Goal: Task Accomplishment & Management: Complete application form

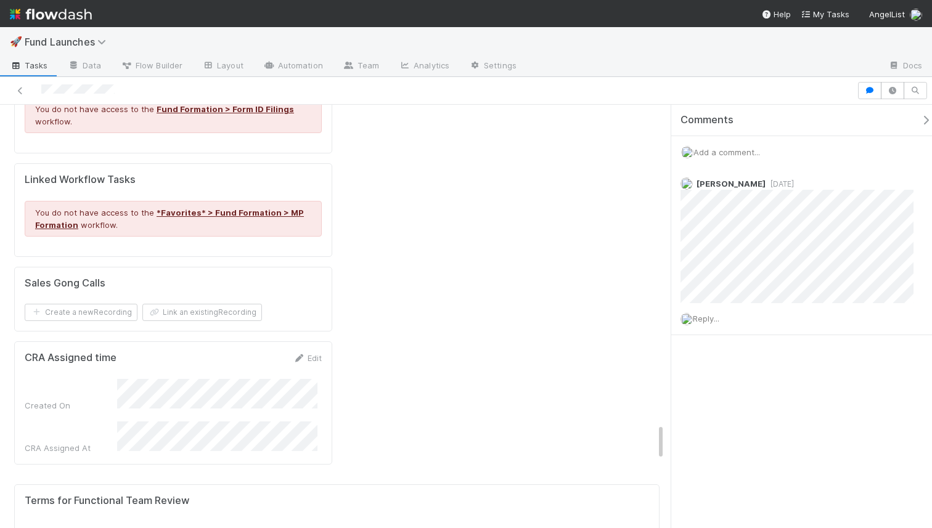
scroll to position [3387, 0]
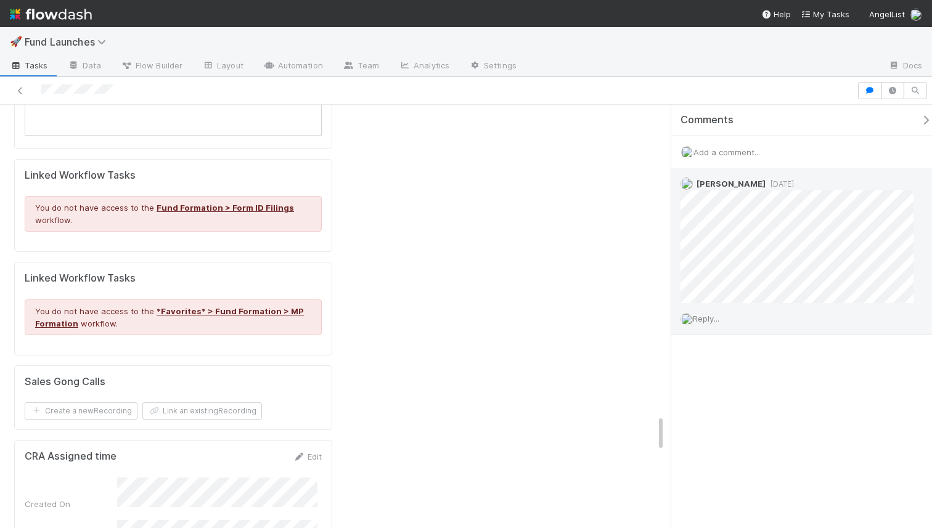
scroll to position [0, 264]
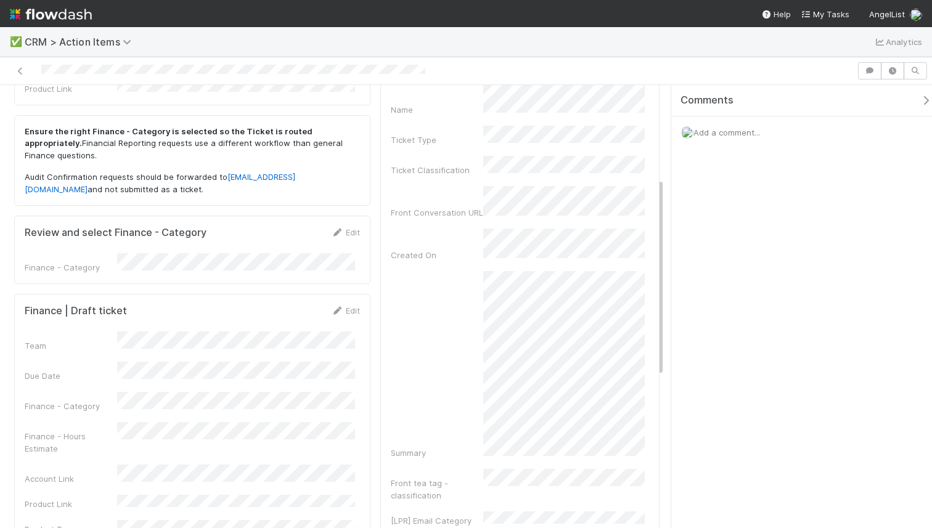
scroll to position [303, 0]
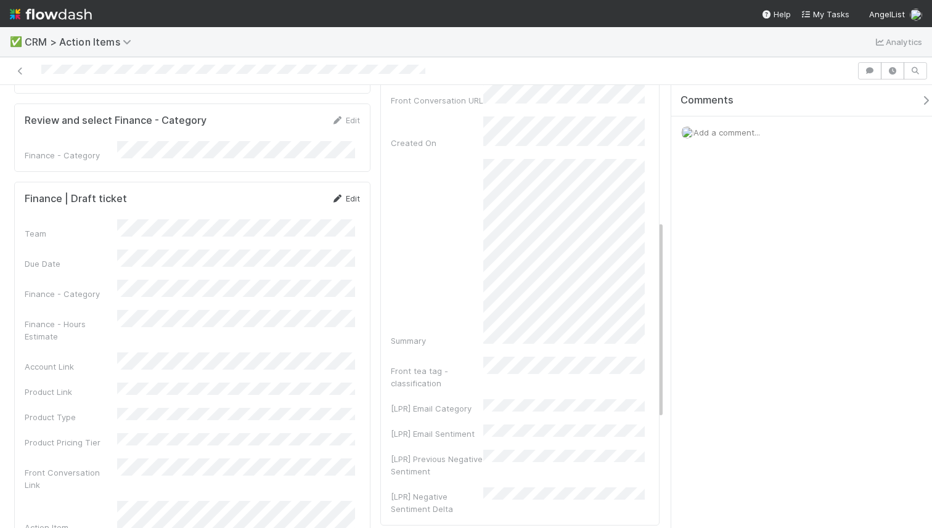
click at [343, 194] on link "Edit" at bounding box center [345, 199] width 29 height 10
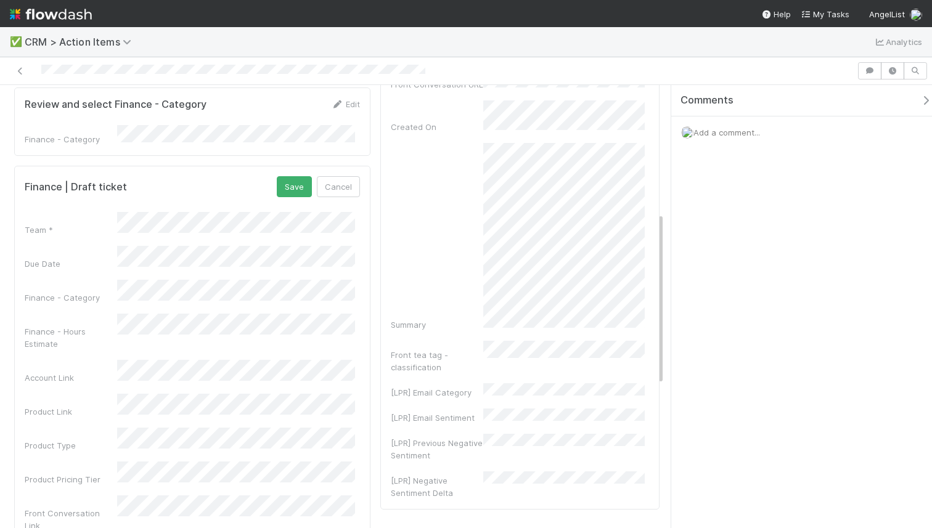
scroll to position [343, 0]
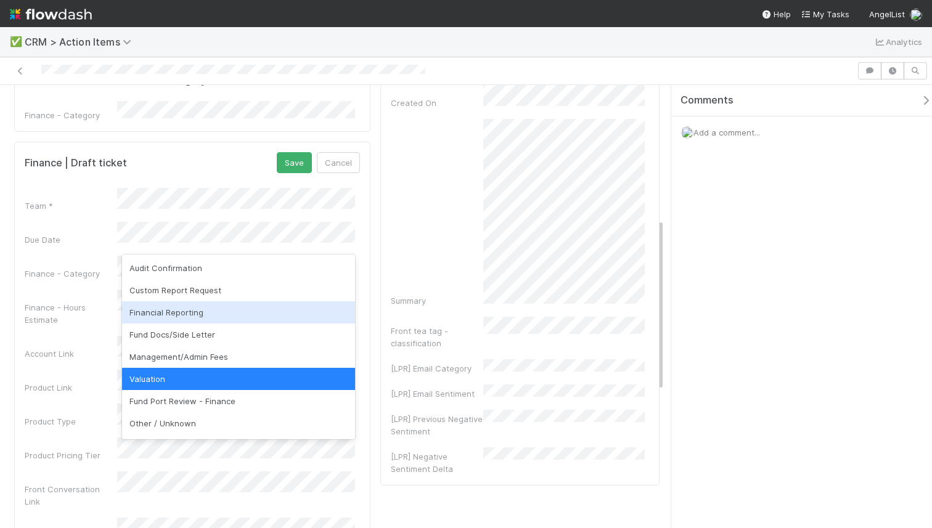
click at [206, 316] on div "Financial Reporting" at bounding box center [238, 312] width 233 height 22
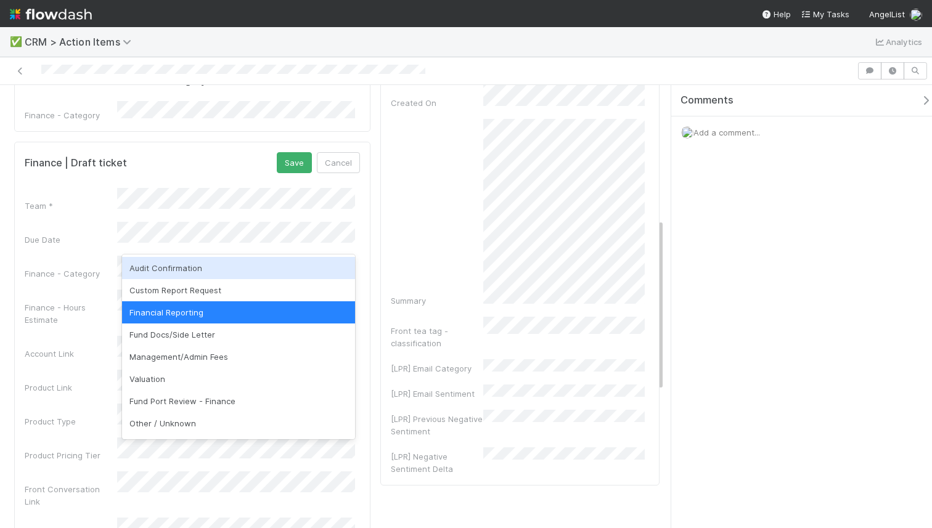
click at [90, 301] on div "Finance - Hours Estimate" at bounding box center [71, 313] width 92 height 25
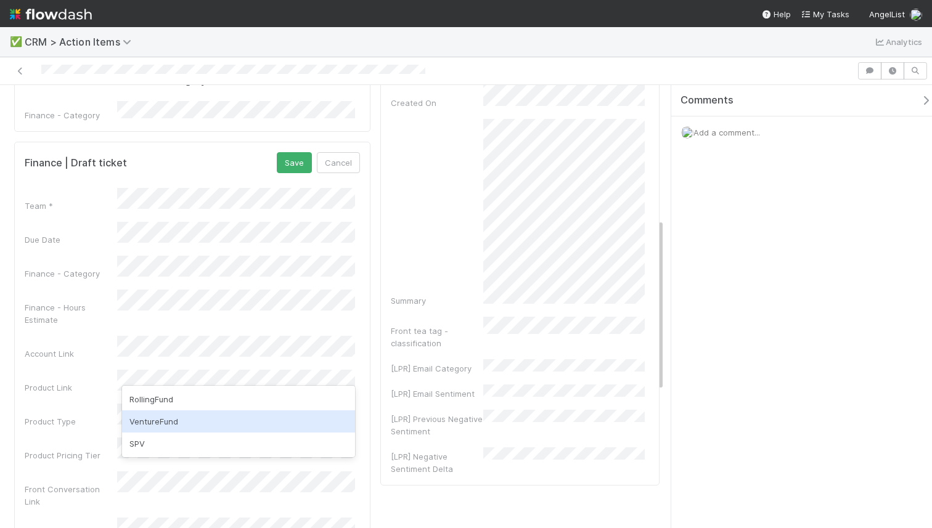
click at [166, 417] on div "VentureFund" at bounding box center [238, 422] width 233 height 22
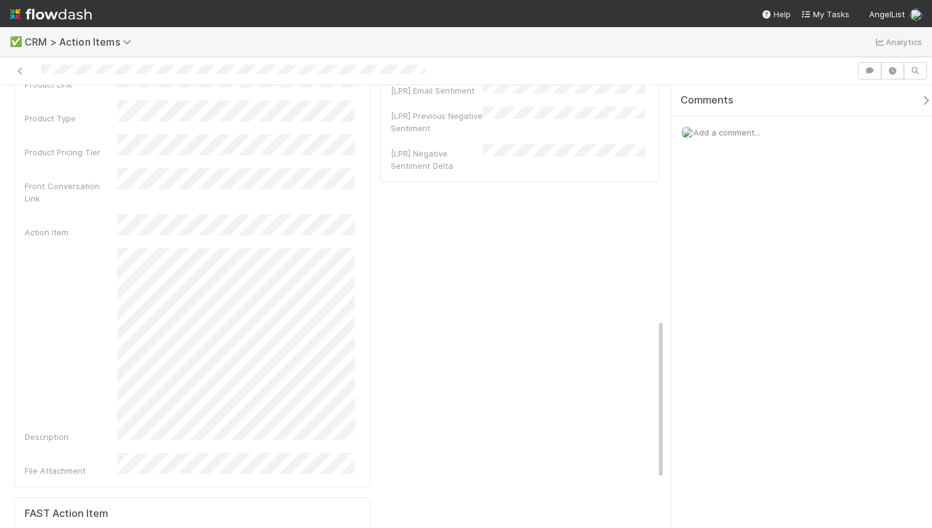
scroll to position [259, 0]
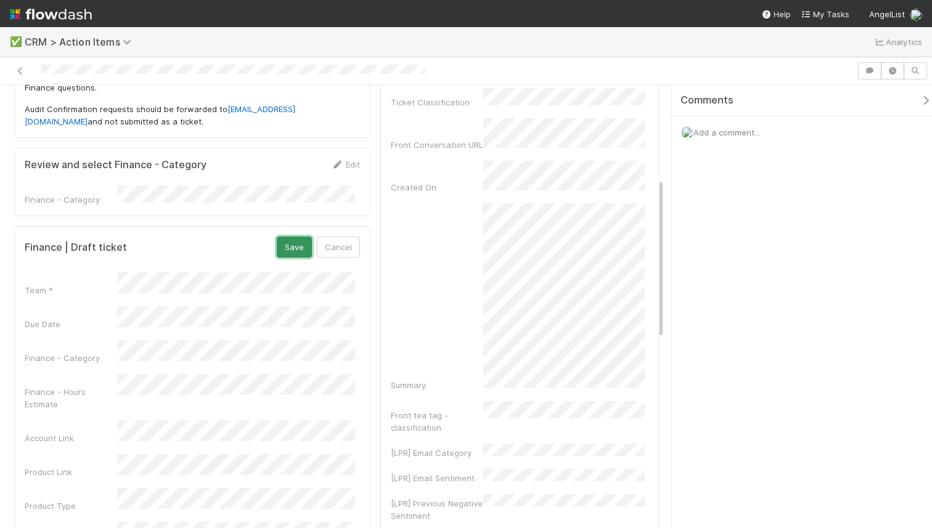
click at [285, 237] on button "Save" at bounding box center [294, 247] width 35 height 21
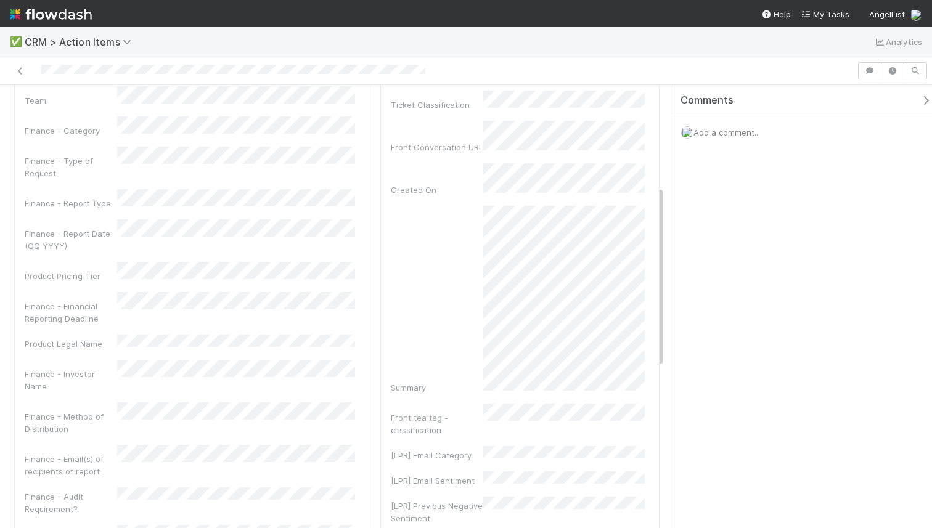
scroll to position [0, 0]
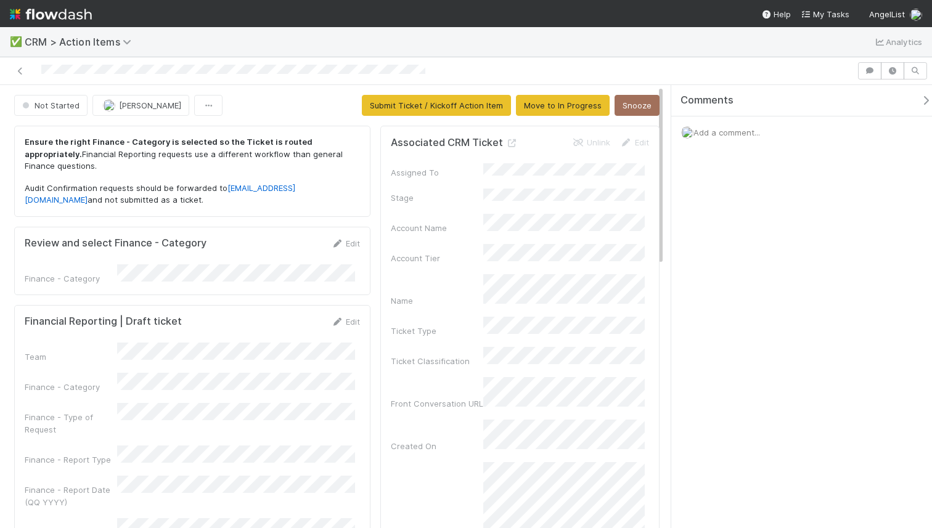
click at [336, 318] on icon at bounding box center [337, 322] width 12 height 8
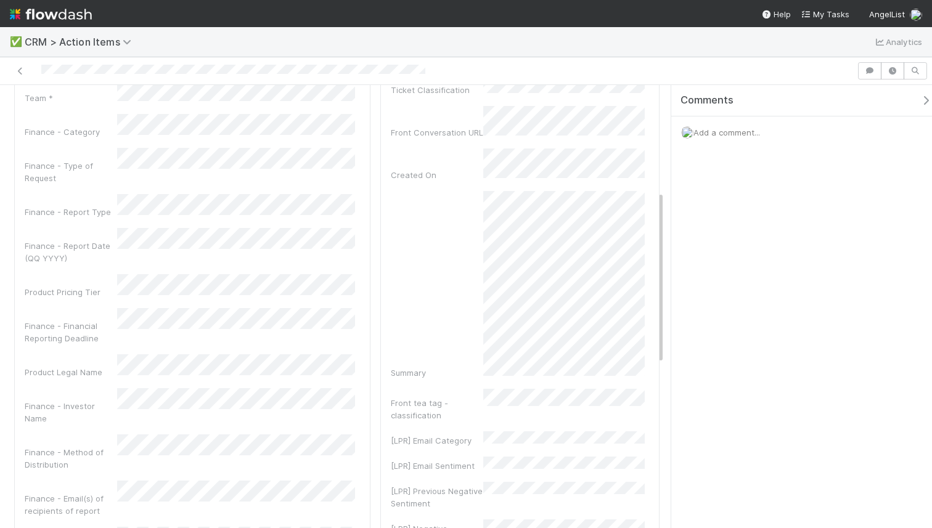
scroll to position [145, 0]
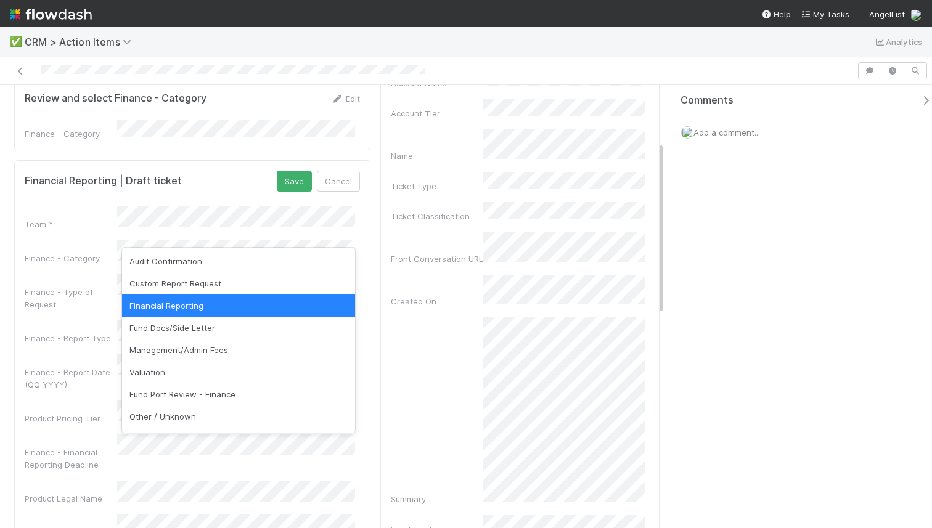
click at [220, 188] on form "Financial Reporting | Draft ticket Save Cancel Team * Finance - Category Financ…" at bounding box center [192, 502] width 335 height 662
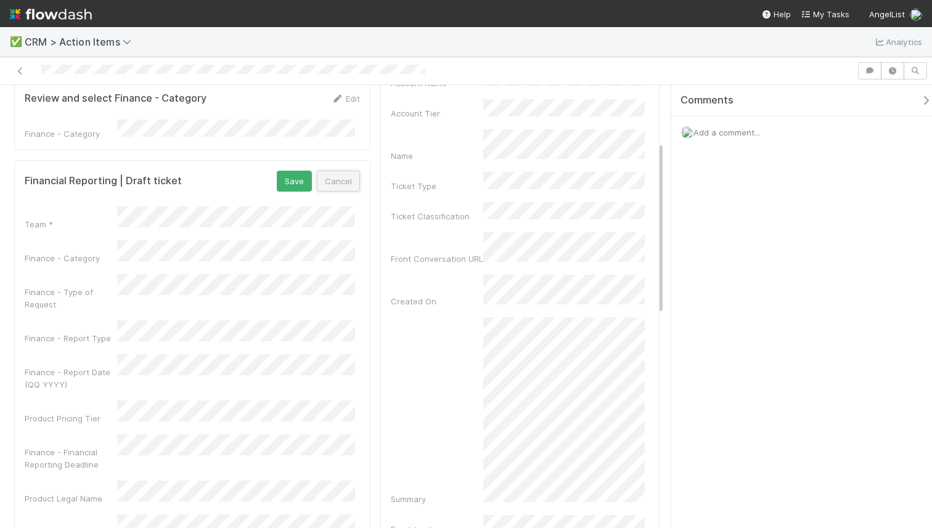
click at [336, 171] on button "Cancel" at bounding box center [338, 181] width 43 height 21
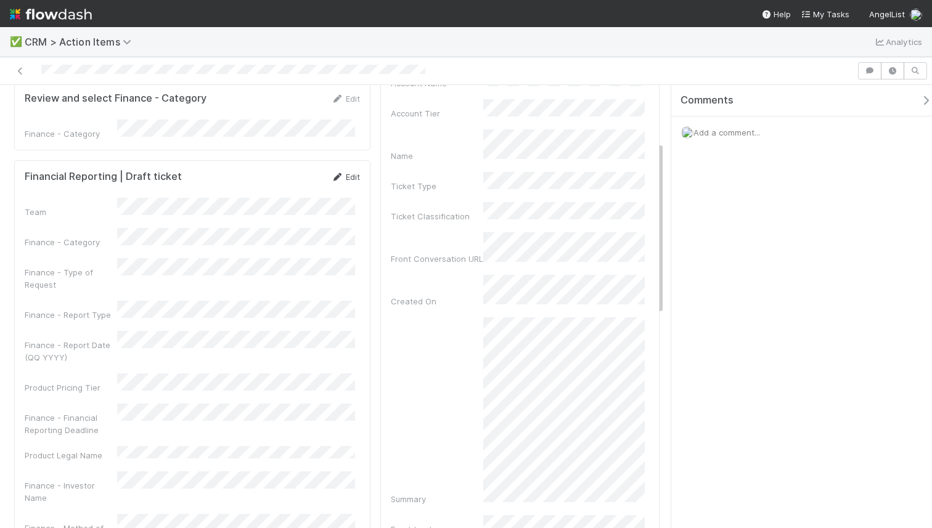
click at [331, 173] on icon at bounding box center [337, 177] width 12 height 8
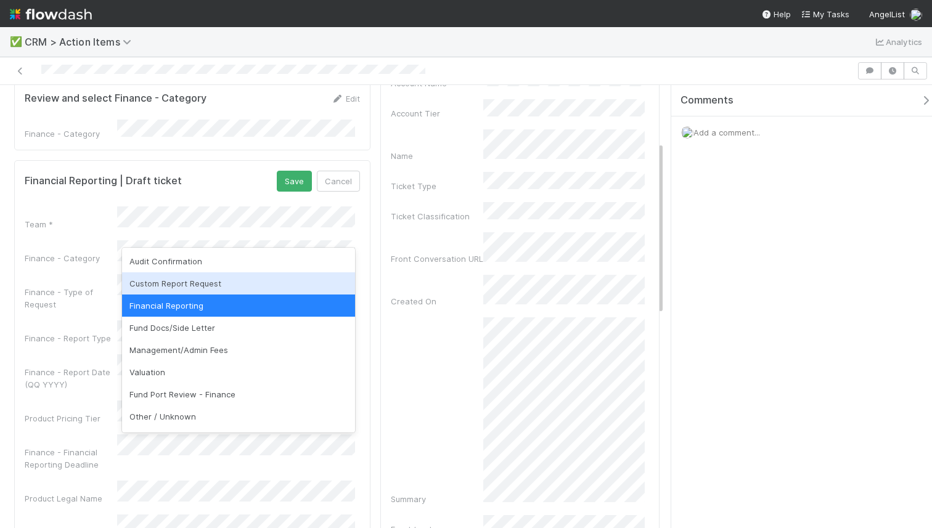
click at [186, 272] on div "Custom Report Request" at bounding box center [238, 283] width 233 height 22
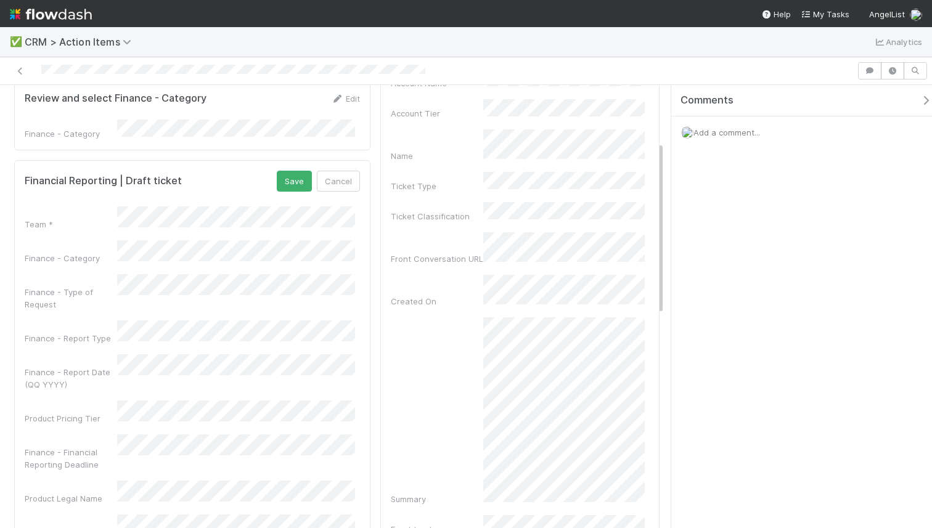
click at [55, 286] on div "Finance - Type of Request" at bounding box center [71, 298] width 92 height 25
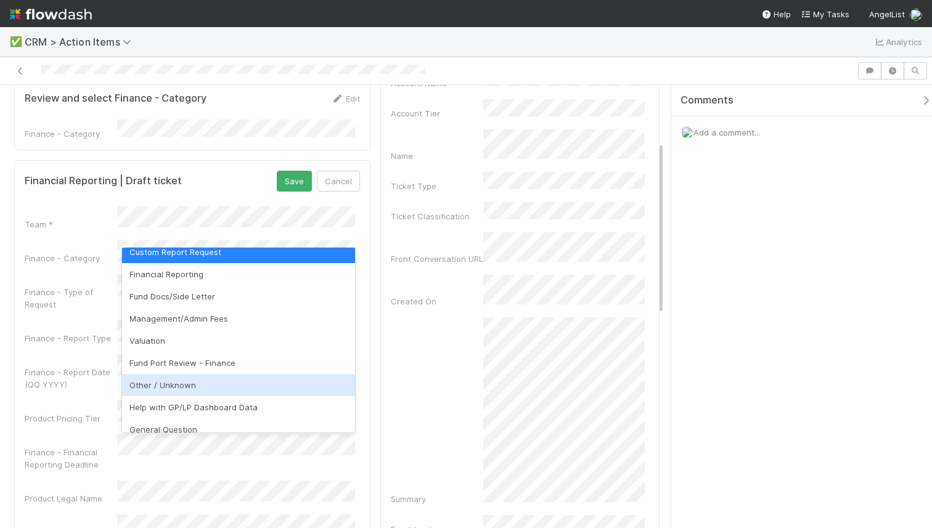
scroll to position [42, 0]
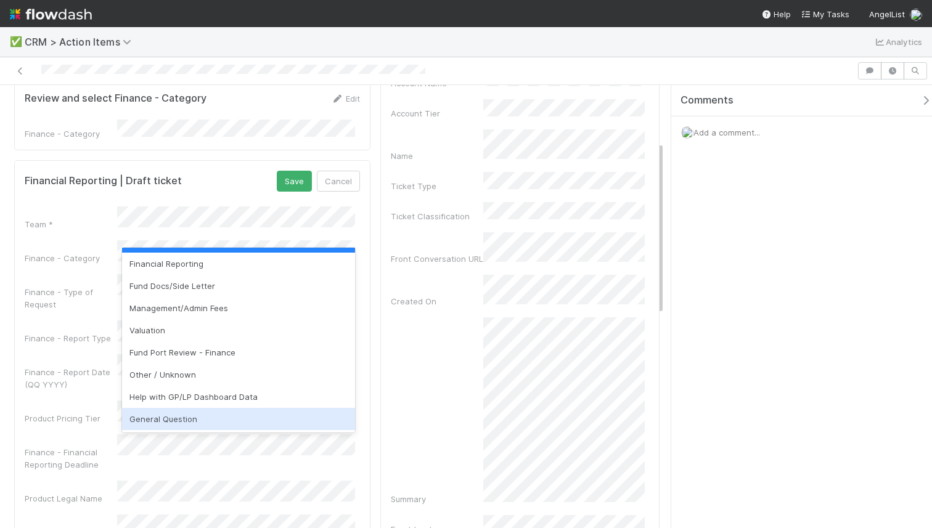
click at [173, 420] on div "General Question" at bounding box center [238, 419] width 233 height 22
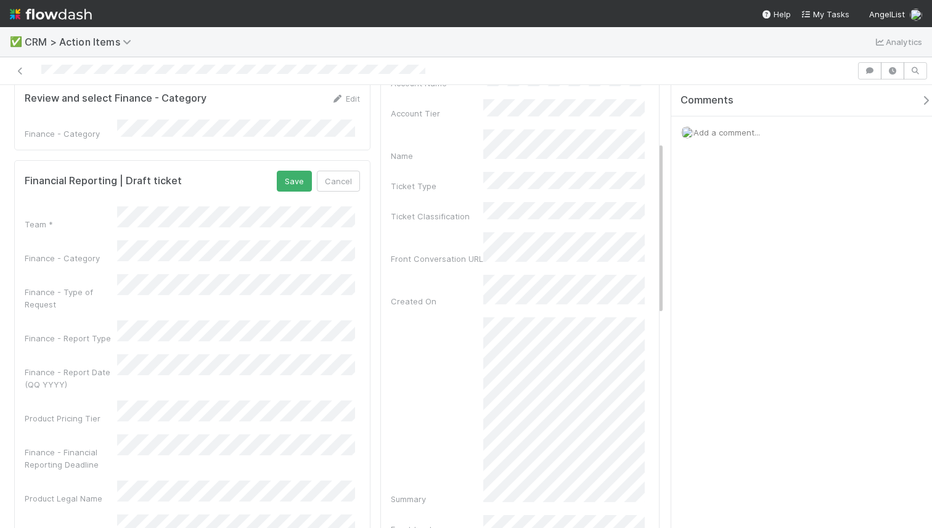
click at [151, 187] on form "Financial Reporting | Draft ticket Save Cancel Team * Finance - Category Financ…" at bounding box center [192, 502] width 335 height 662
click at [297, 171] on button "Save" at bounding box center [294, 181] width 35 height 21
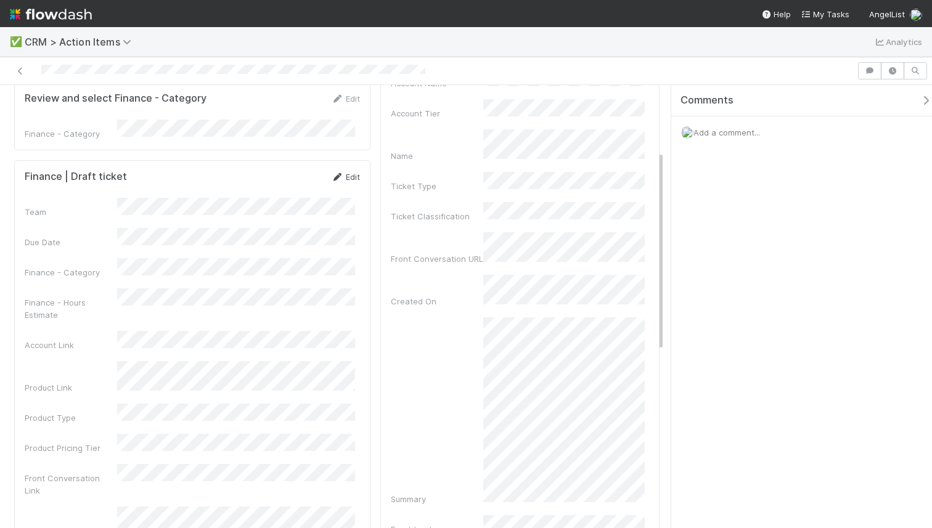
click at [342, 172] on link "Edit" at bounding box center [345, 177] width 29 height 10
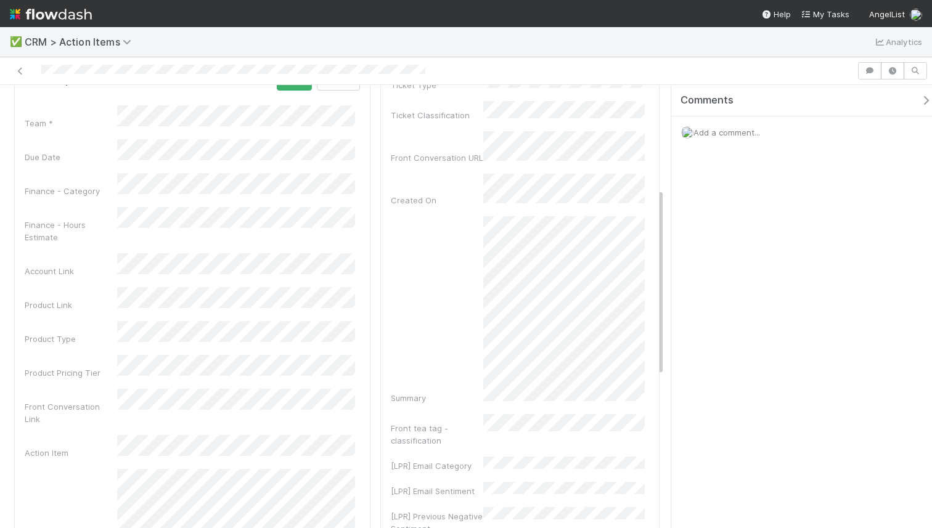
scroll to position [111, 0]
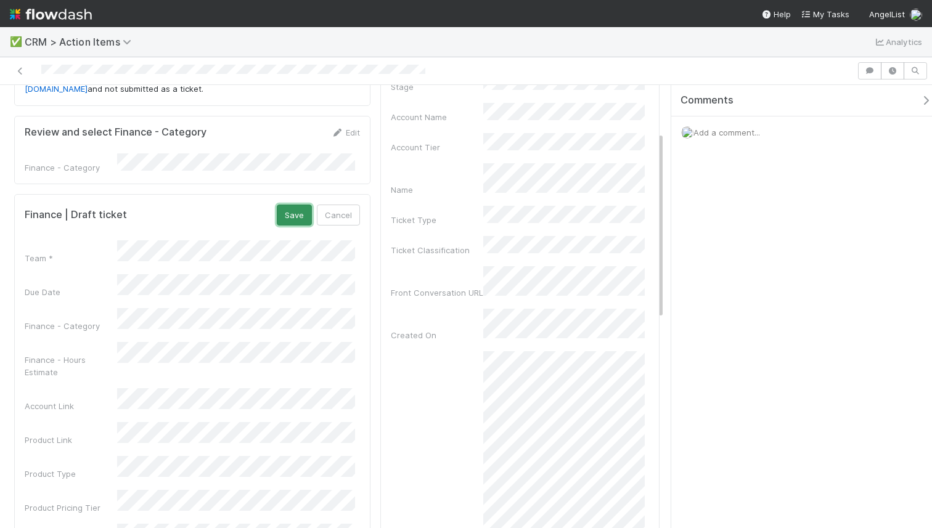
click at [281, 205] on button "Save" at bounding box center [294, 215] width 35 height 21
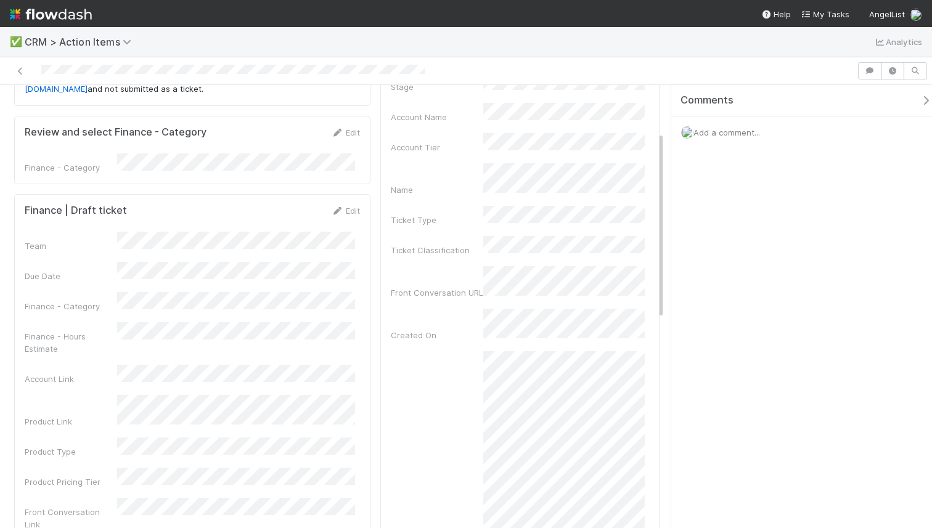
click at [353, 194] on div "Finance | Draft ticket Edit Team Due Date Finance - Category Finance - Hours Es…" at bounding box center [192, 482] width 356 height 576
click at [348, 206] on link "Edit" at bounding box center [345, 211] width 29 height 10
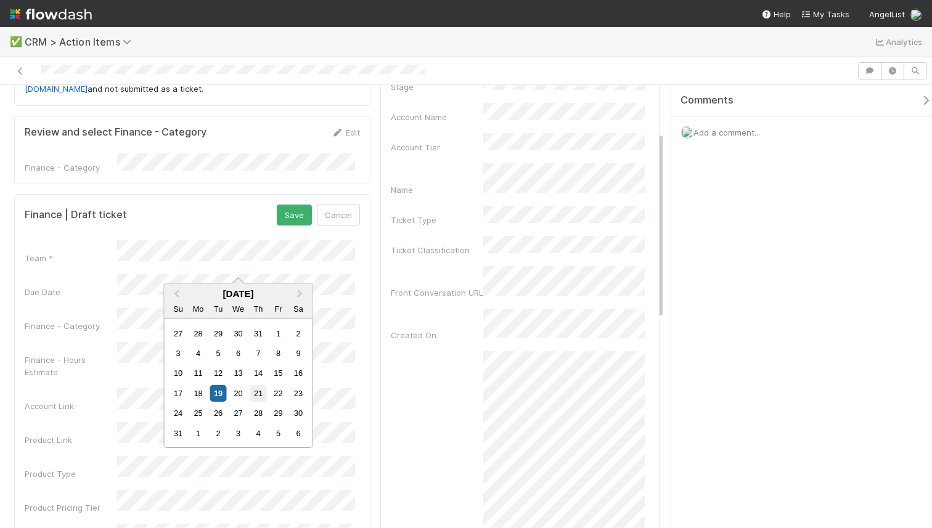
click at [256, 387] on div "21" at bounding box center [258, 393] width 17 height 17
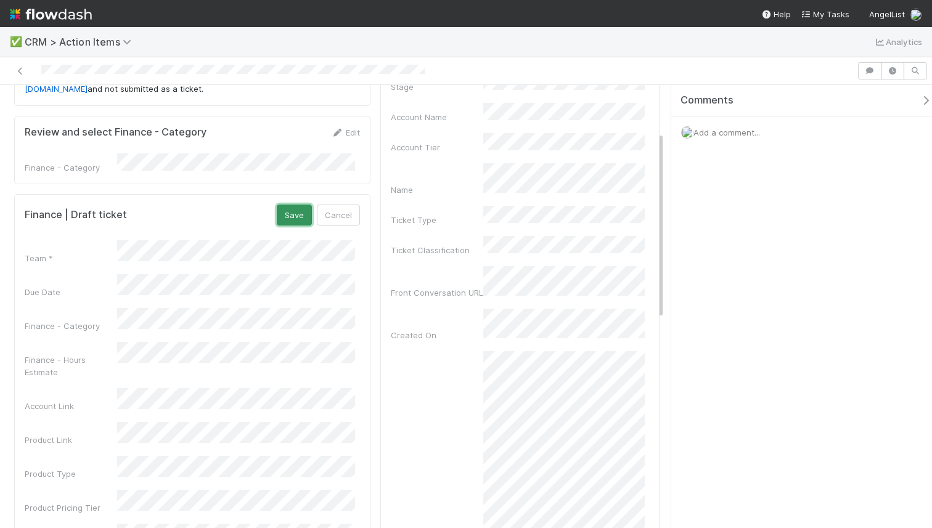
click at [285, 205] on button "Save" at bounding box center [294, 215] width 35 height 21
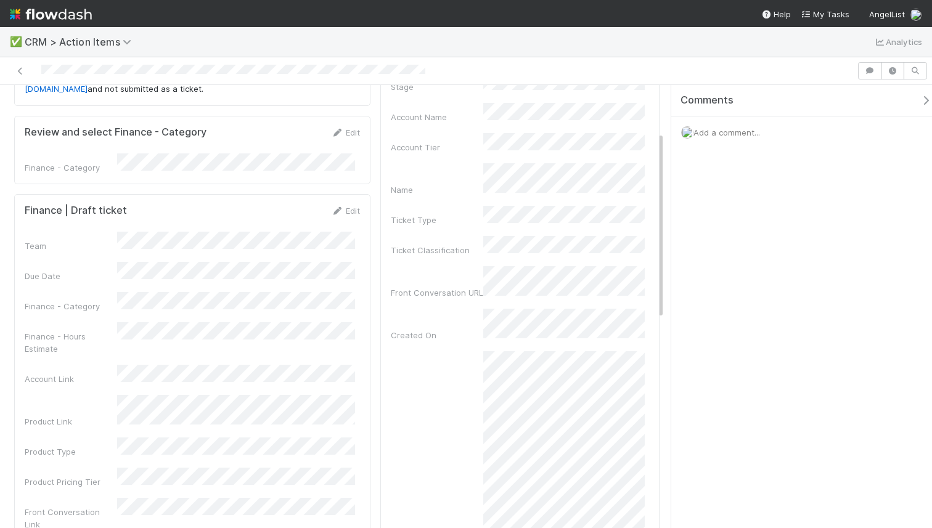
scroll to position [0, 0]
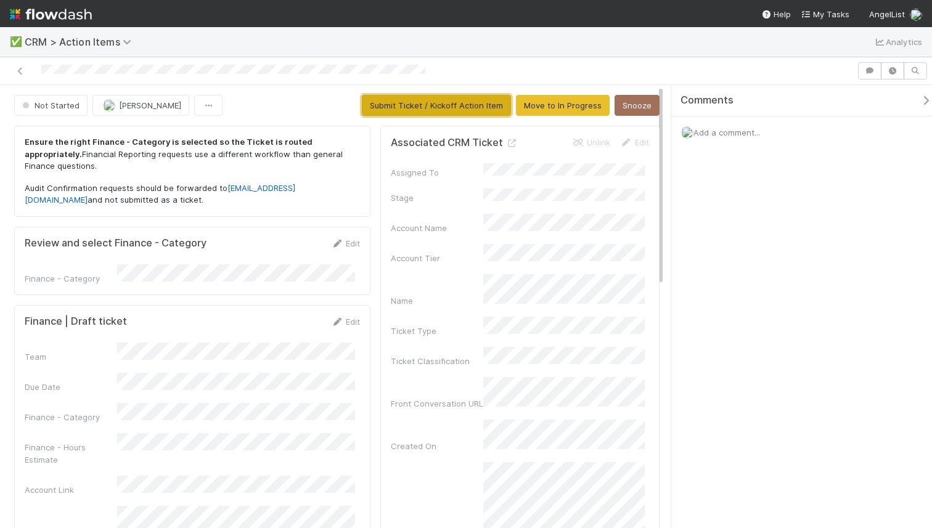
click at [411, 105] on button "Submit Ticket / Kickoff Action Item" at bounding box center [436, 105] width 149 height 21
